Goal: Navigation & Orientation: Find specific page/section

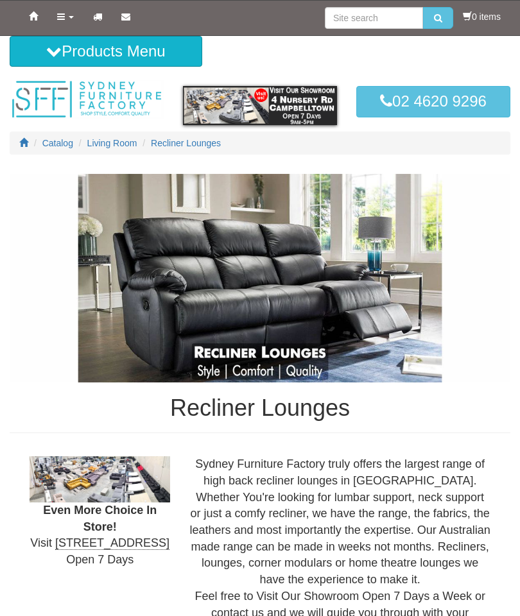
click at [109, 141] on span "Living Room" at bounding box center [112, 143] width 50 height 10
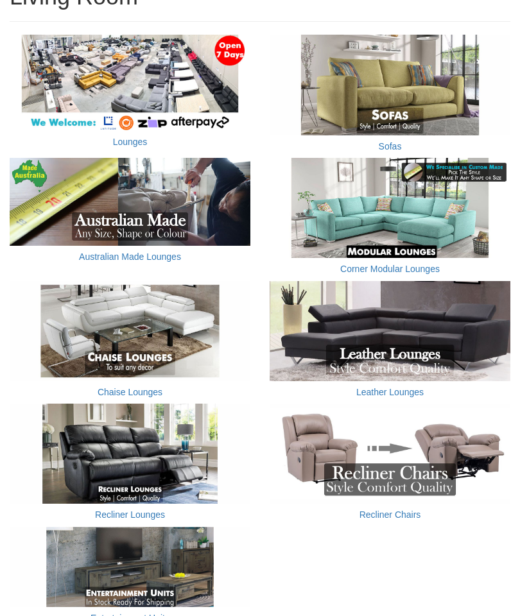
scroll to position [209, 0]
click at [87, 465] on img at bounding box center [130, 454] width 241 height 100
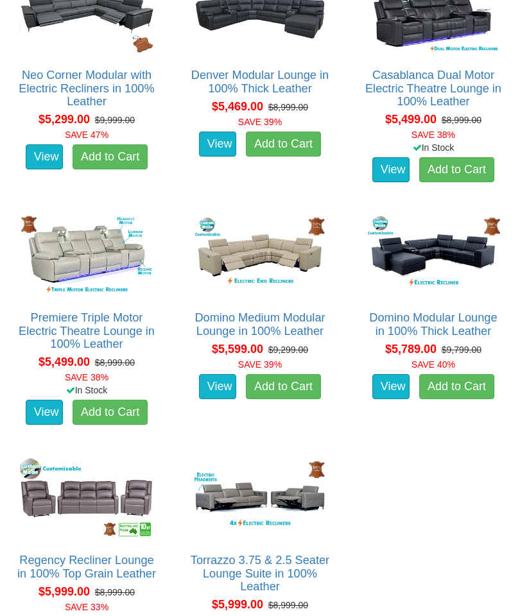
scroll to position [5136, 0]
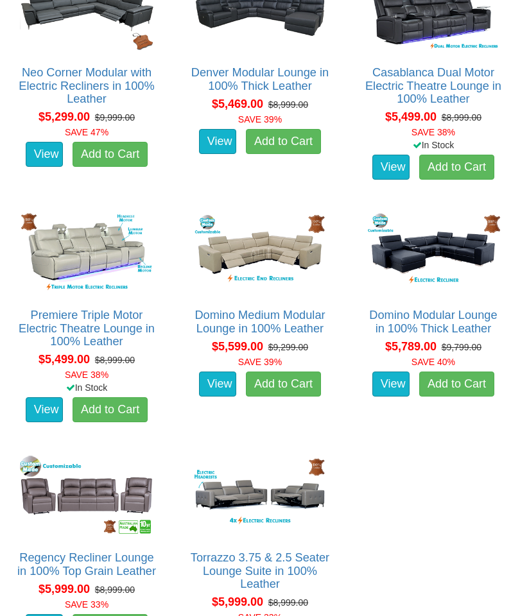
click at [277, 490] on img at bounding box center [260, 496] width 140 height 87
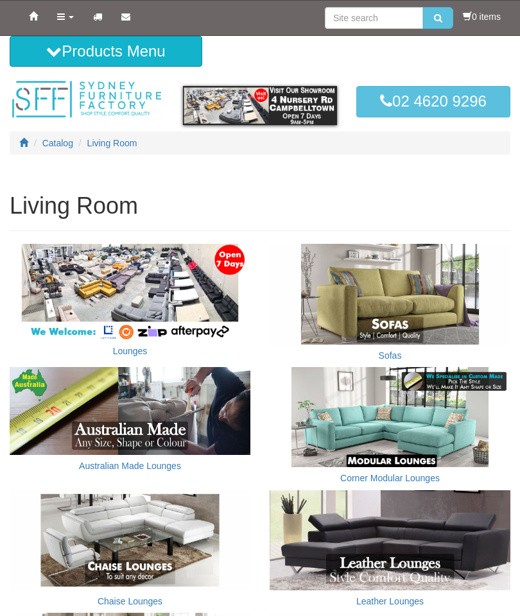
scroll to position [261, 0]
